Goal: Find specific page/section: Find specific page/section

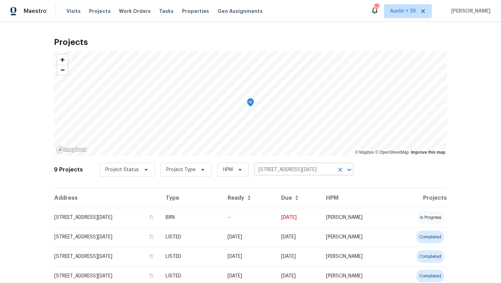
click at [289, 172] on input "6613 Bent Trail Dr, Corpus Christi, TX 78413" at bounding box center [294, 169] width 80 height 11
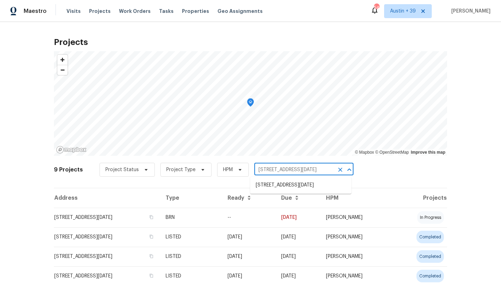
paste input "[STREET_ADDRESS]"
type input "[STREET_ADDRESS]"
click at [282, 186] on li "[STREET_ADDRESS]" at bounding box center [300, 184] width 101 height 11
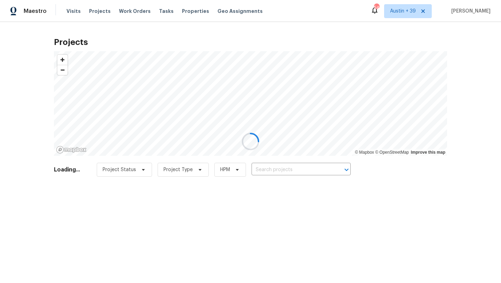
type input "[STREET_ADDRESS]"
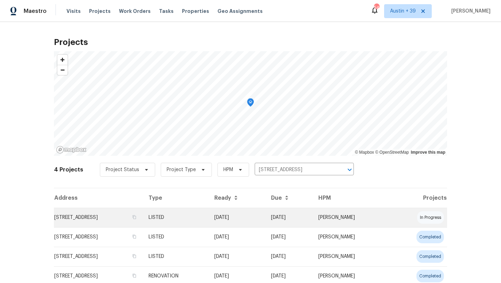
click at [121, 215] on td "[STREET_ADDRESS]" at bounding box center [98, 216] width 89 height 19
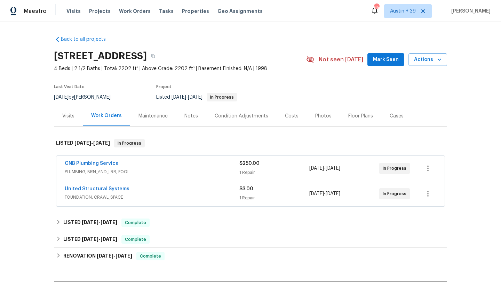
click at [146, 173] on span "PLUMBING, BRN_AND_LRR, POOL" at bounding box center [152, 171] width 175 height 7
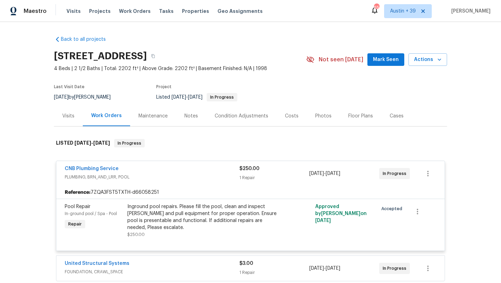
click at [145, 176] on span "PLUMBING, BRN_AND_LRR, POOL" at bounding box center [152, 176] width 175 height 7
